Goal: Task Accomplishment & Management: Manage account settings

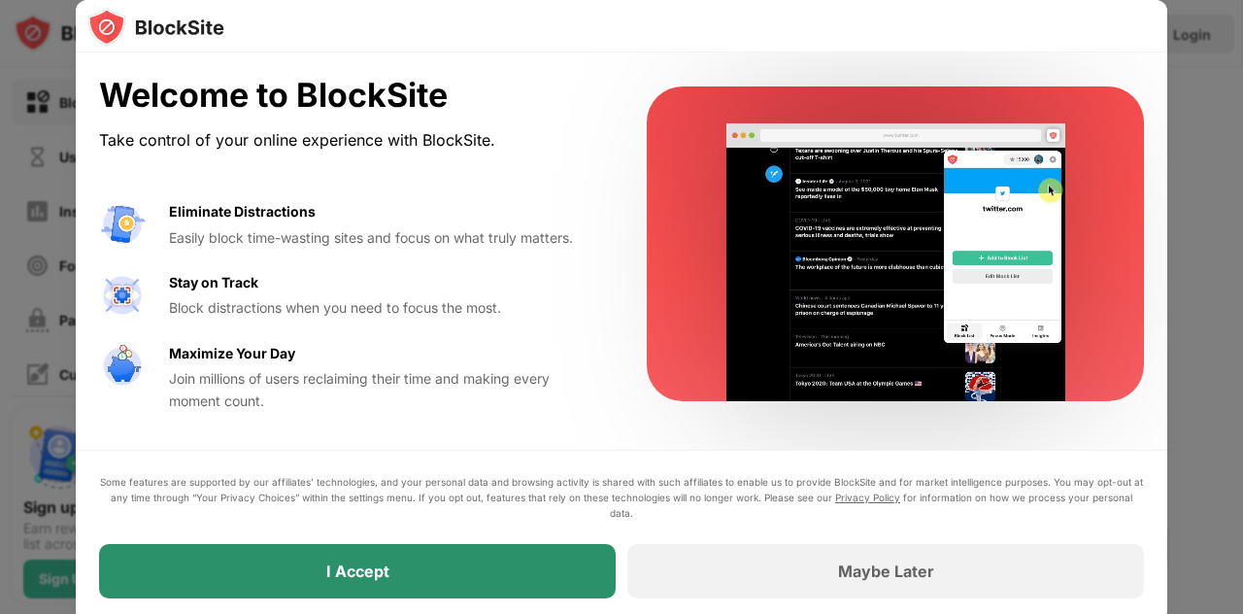
click at [401, 574] on div "I Accept" at bounding box center [357, 571] width 517 height 54
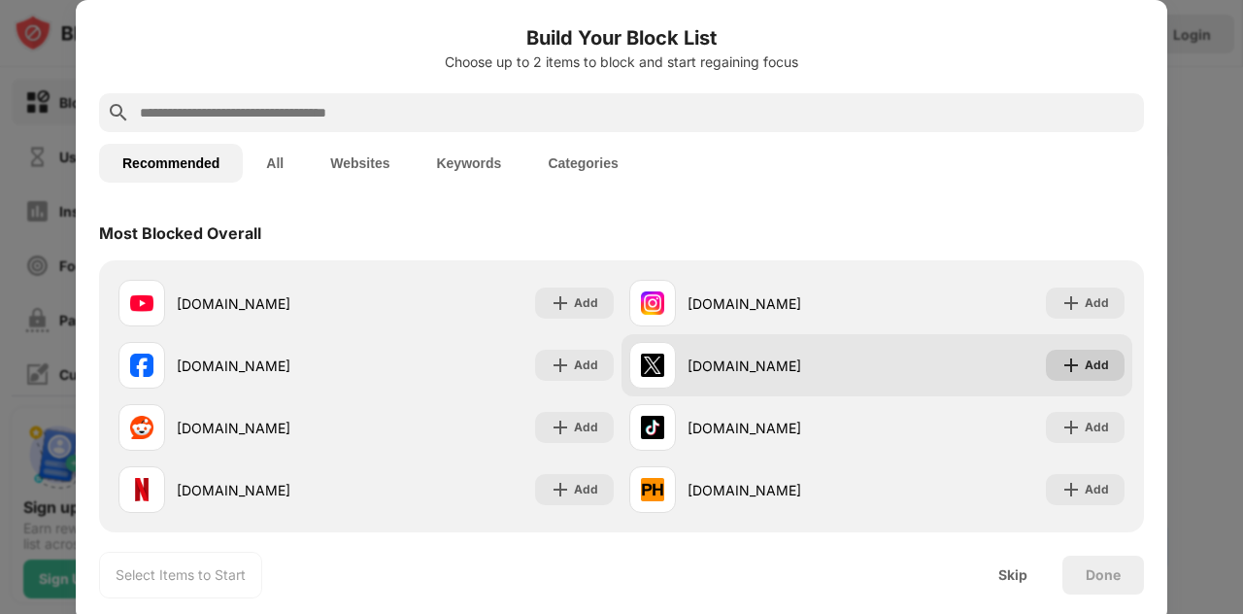
click at [1067, 365] on img at bounding box center [1071, 365] width 19 height 19
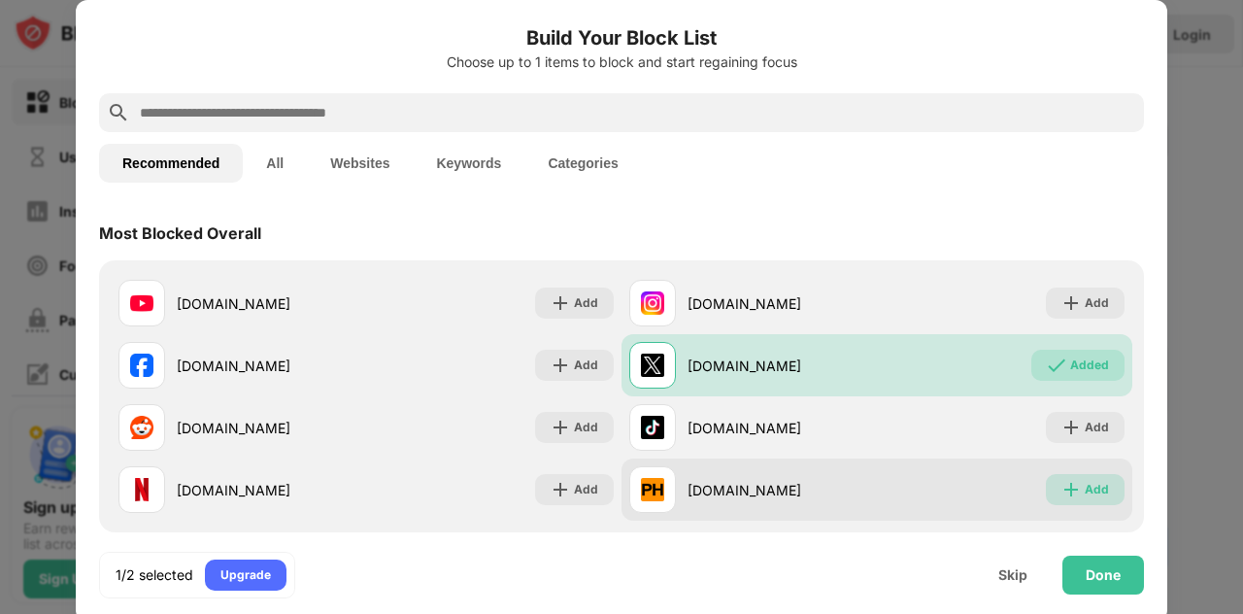
click at [1066, 482] on img at bounding box center [1071, 489] width 19 height 19
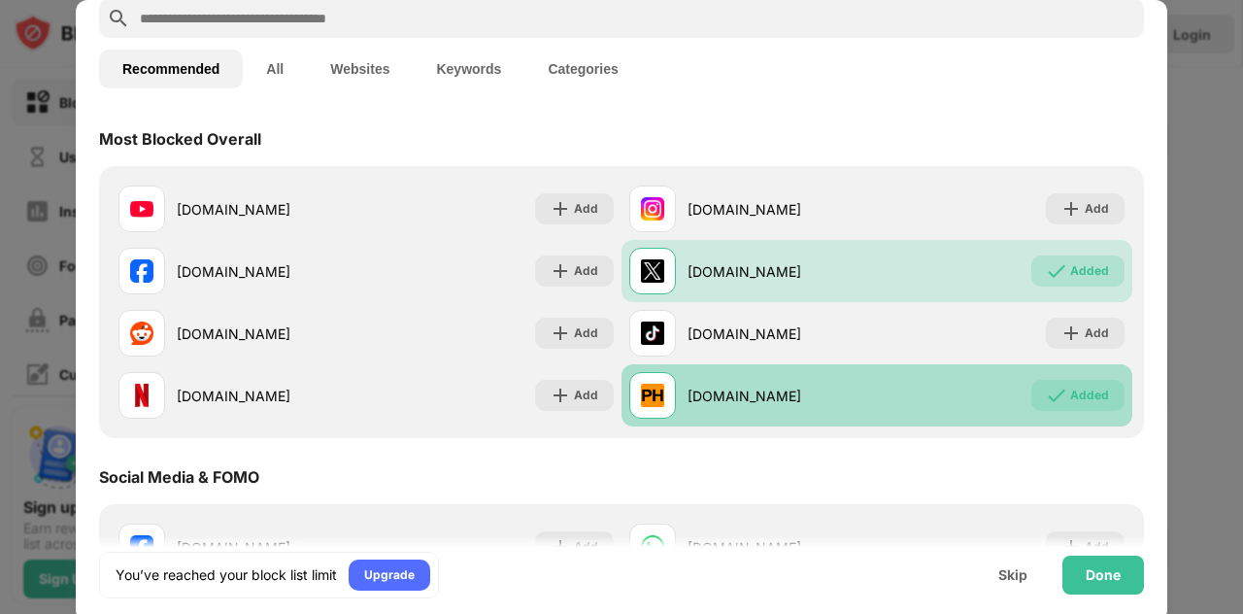
scroll to position [104, 0]
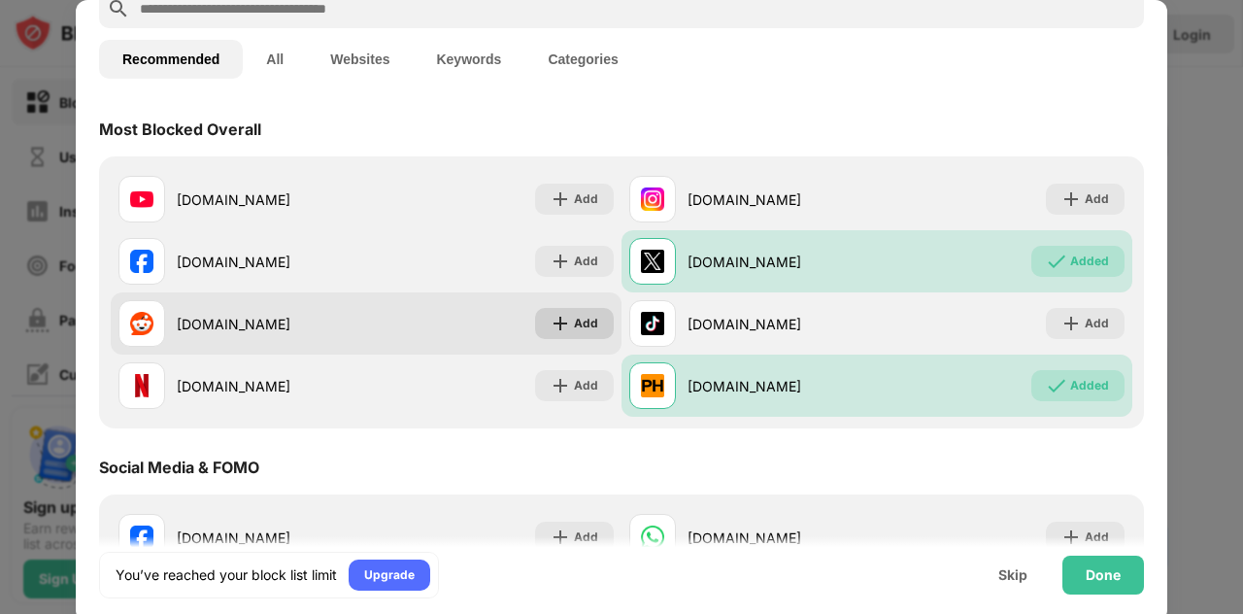
click at [581, 321] on div "Add" at bounding box center [586, 323] width 24 height 19
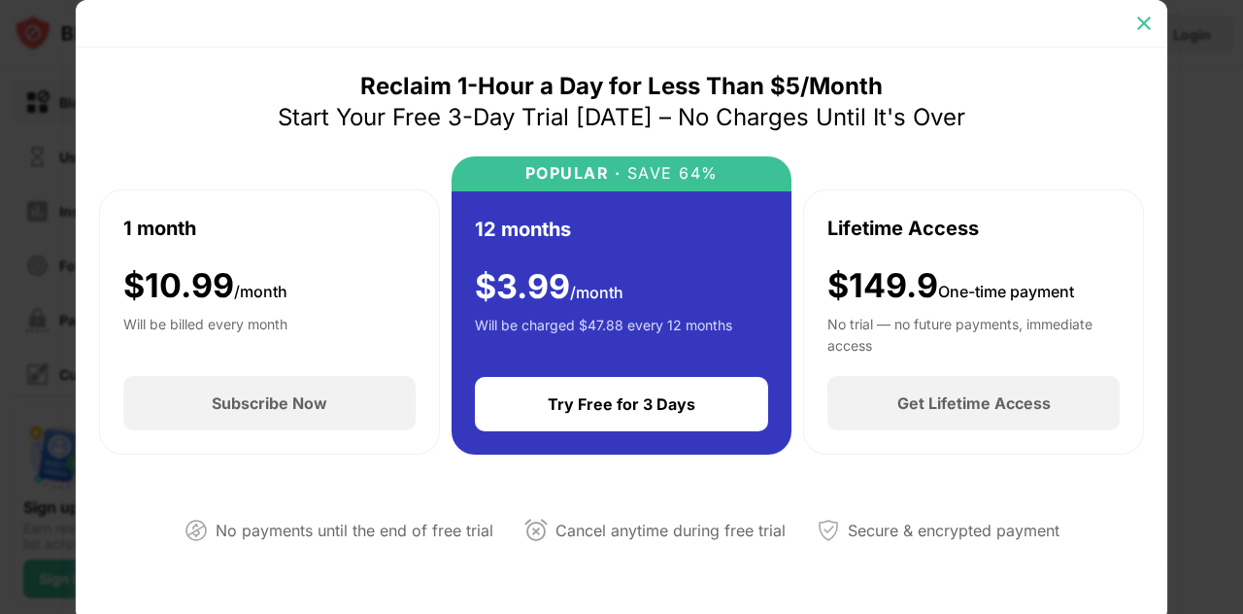
click at [1135, 20] on img at bounding box center [1144, 23] width 19 height 19
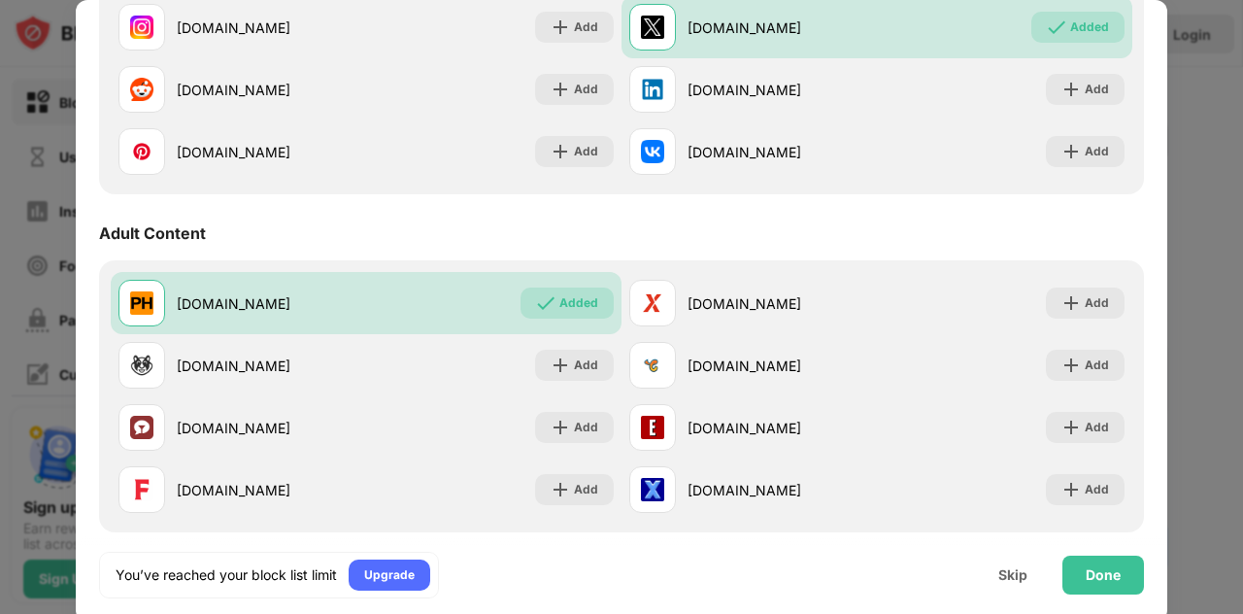
scroll to position [677, 0]
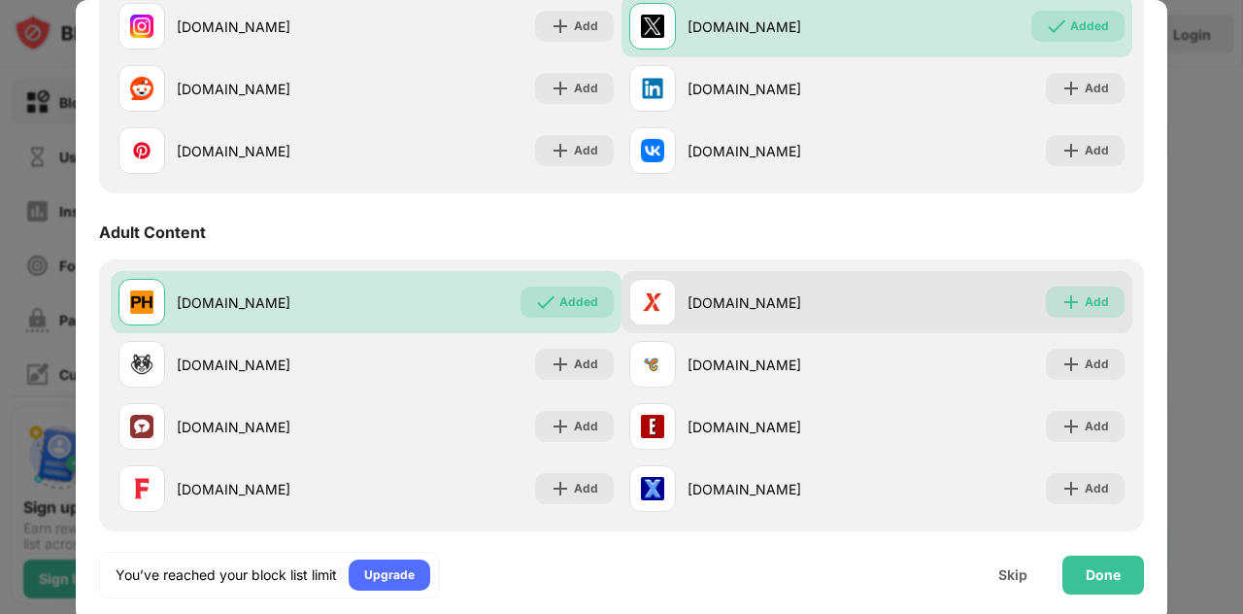
click at [1082, 290] on div "Add" at bounding box center [1085, 302] width 79 height 31
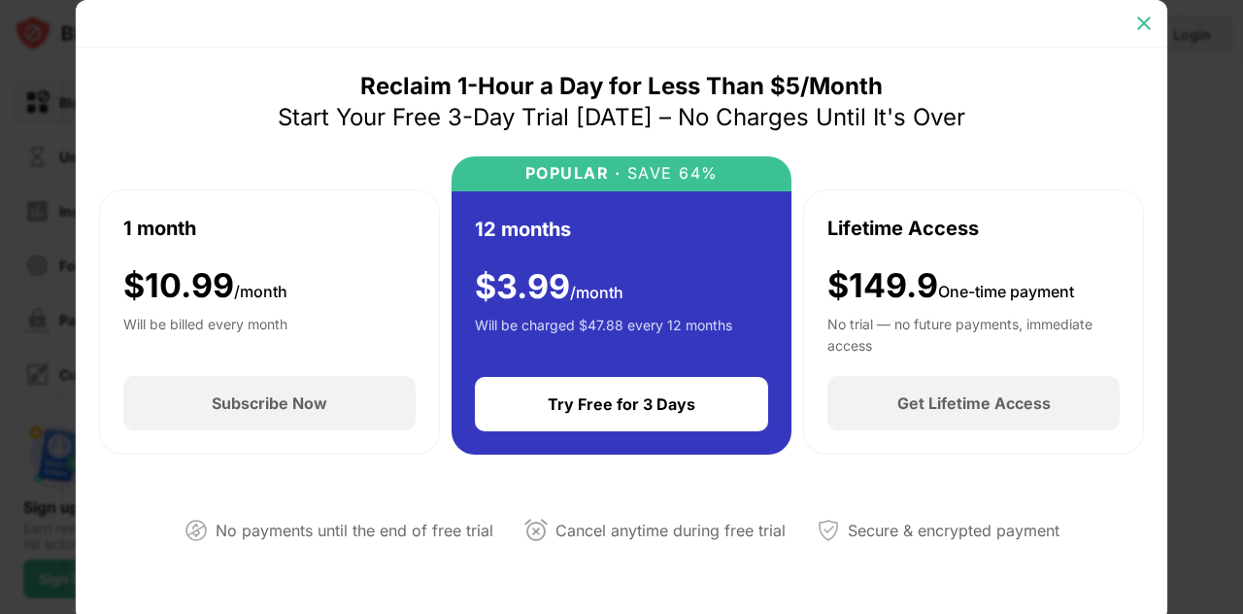
click at [1141, 23] on img at bounding box center [1144, 23] width 19 height 19
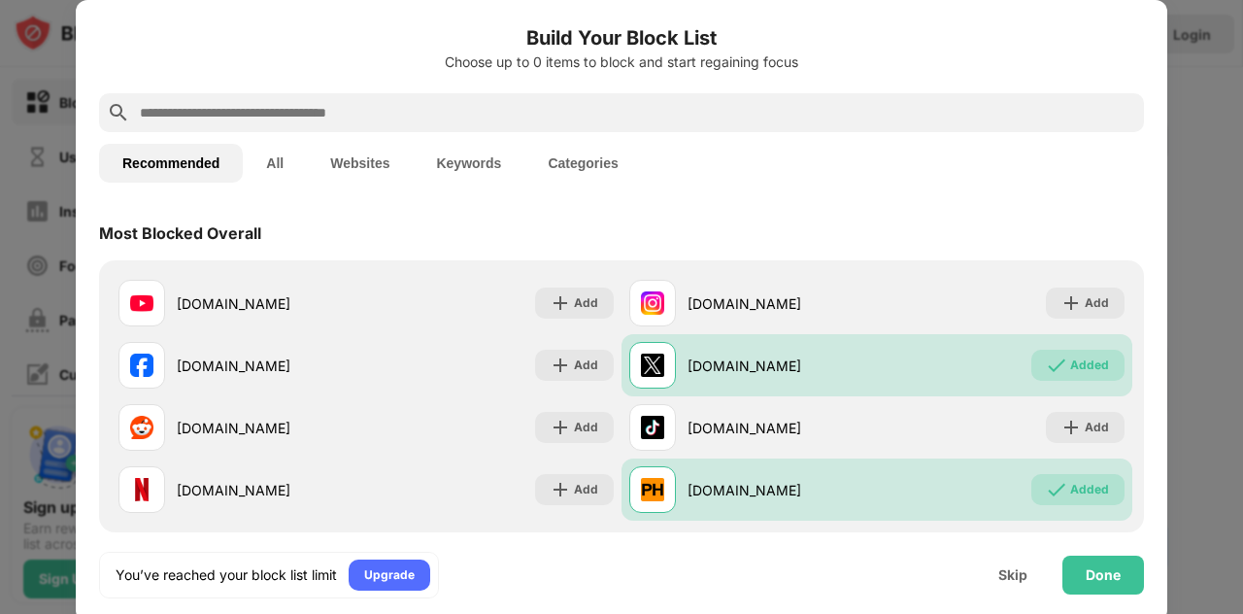
click at [1191, 59] on div at bounding box center [621, 307] width 1243 height 614
click at [1013, 574] on div "Skip" at bounding box center [1013, 575] width 29 height 16
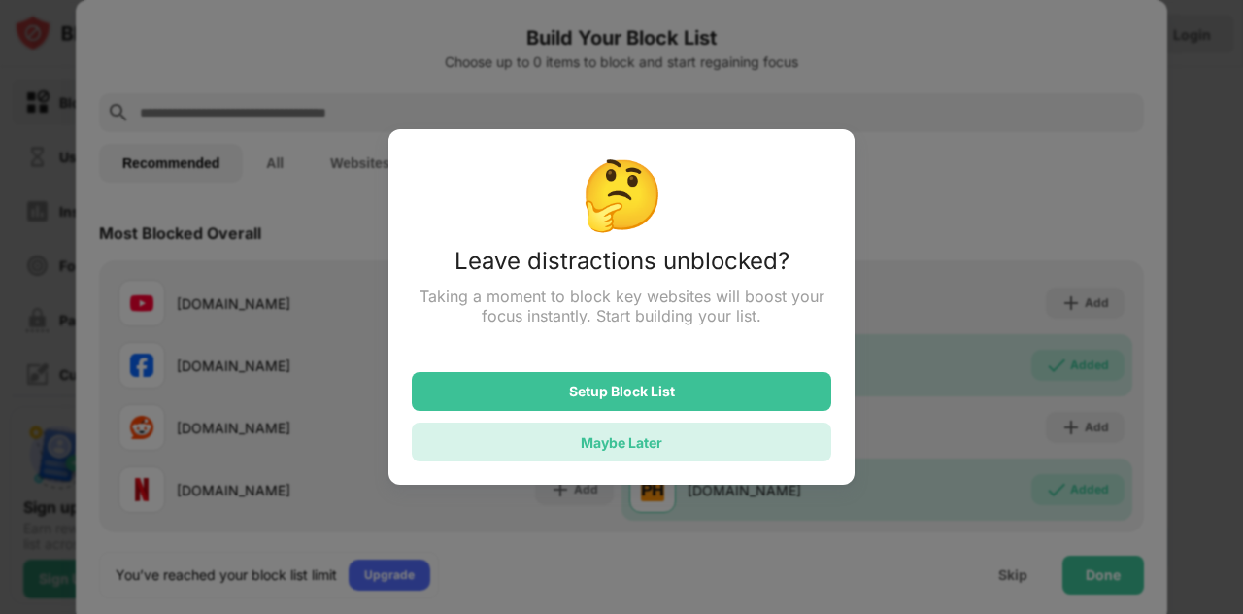
click at [612, 451] on div "Maybe Later" at bounding box center [622, 442] width 82 height 17
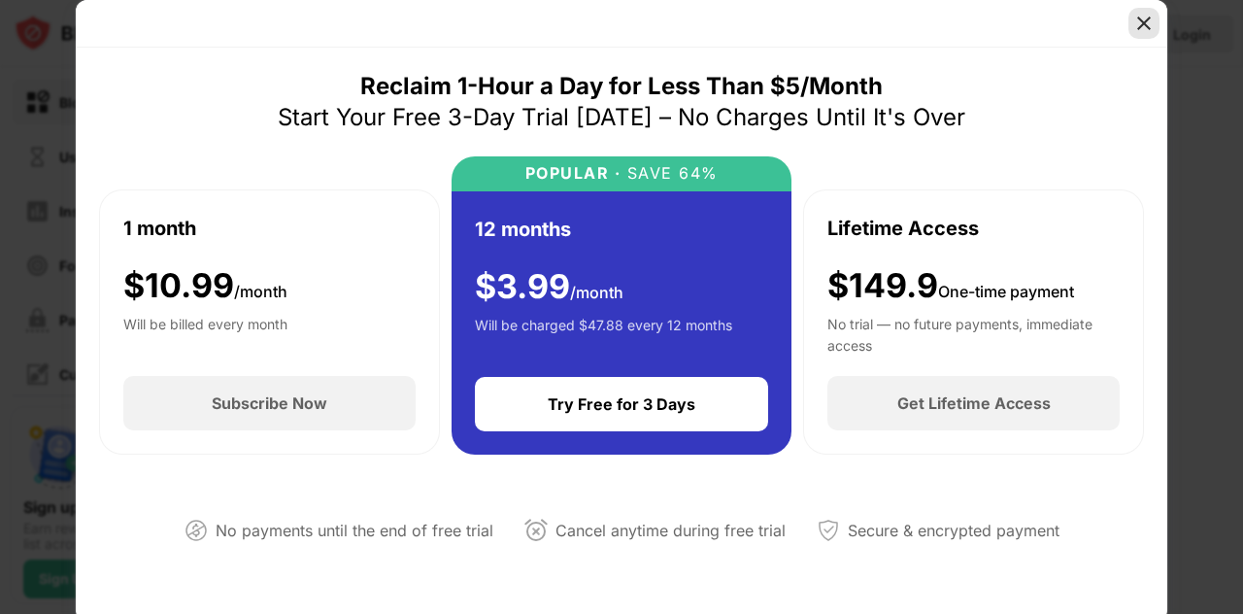
click at [1152, 13] on div at bounding box center [1144, 23] width 31 height 31
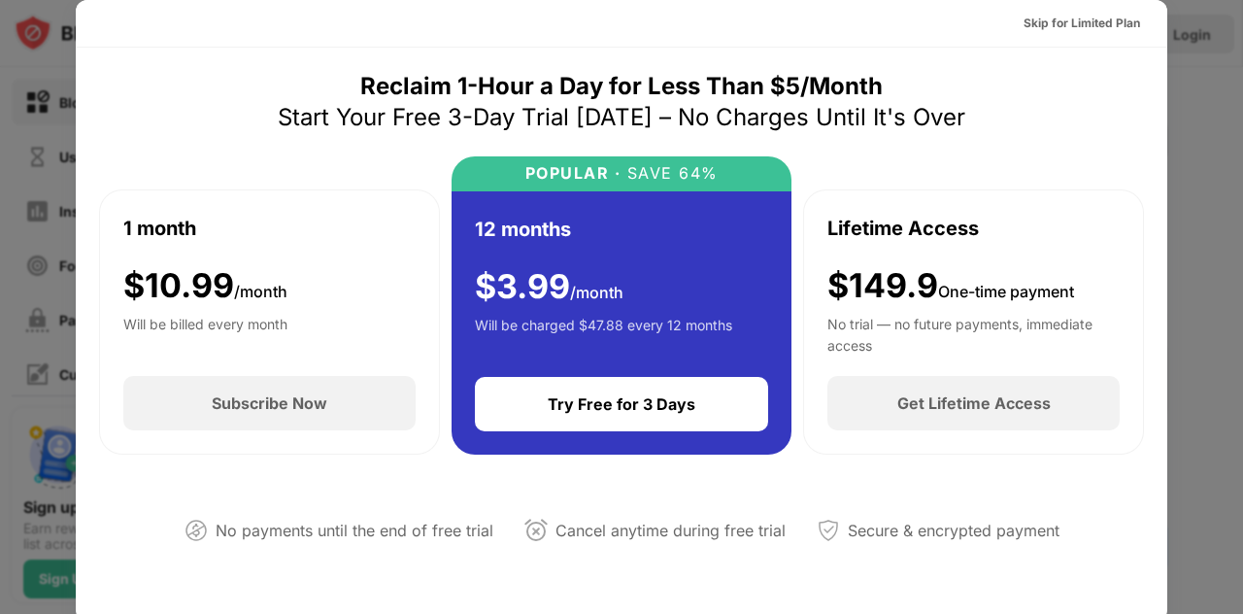
click at [1222, 197] on div at bounding box center [621, 307] width 1243 height 614
